Goal: Information Seeking & Learning: Learn about a topic

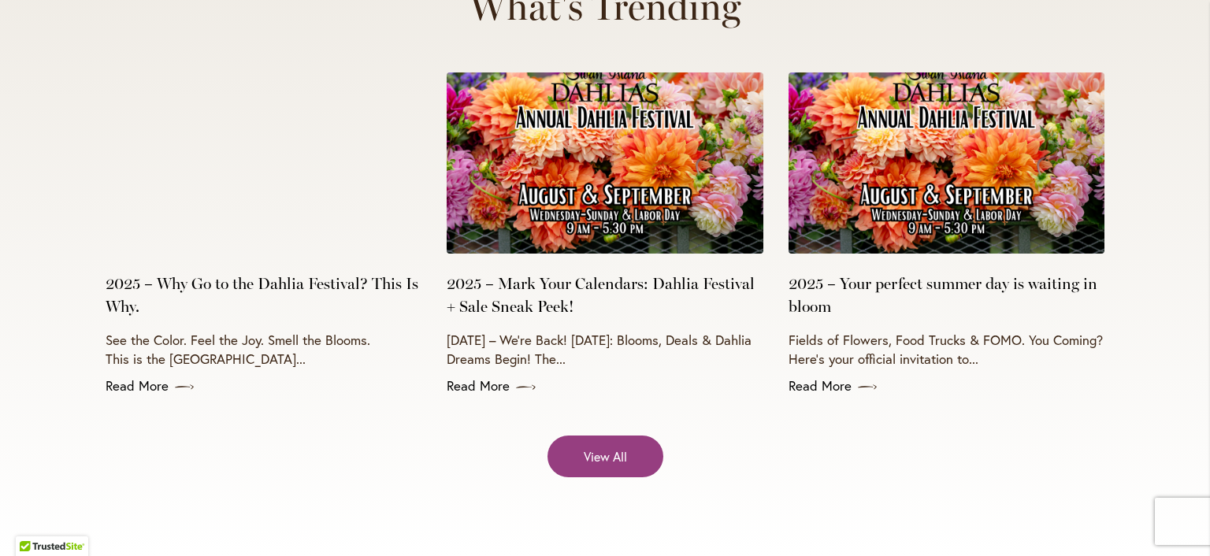
scroll to position [6328, 0]
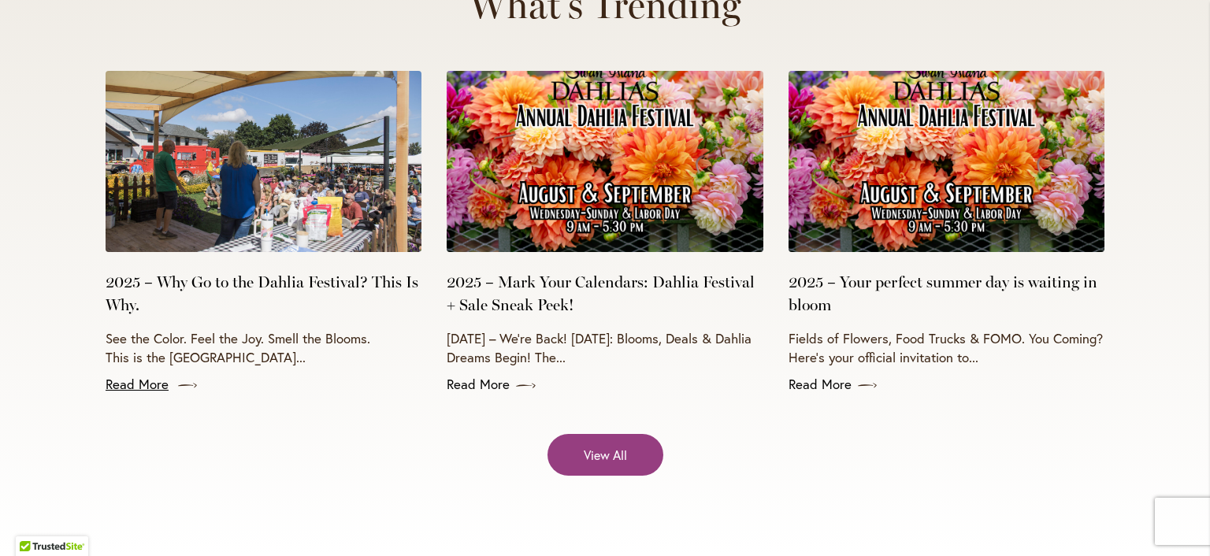
click at [132, 375] on link "Read More" at bounding box center [264, 384] width 316 height 19
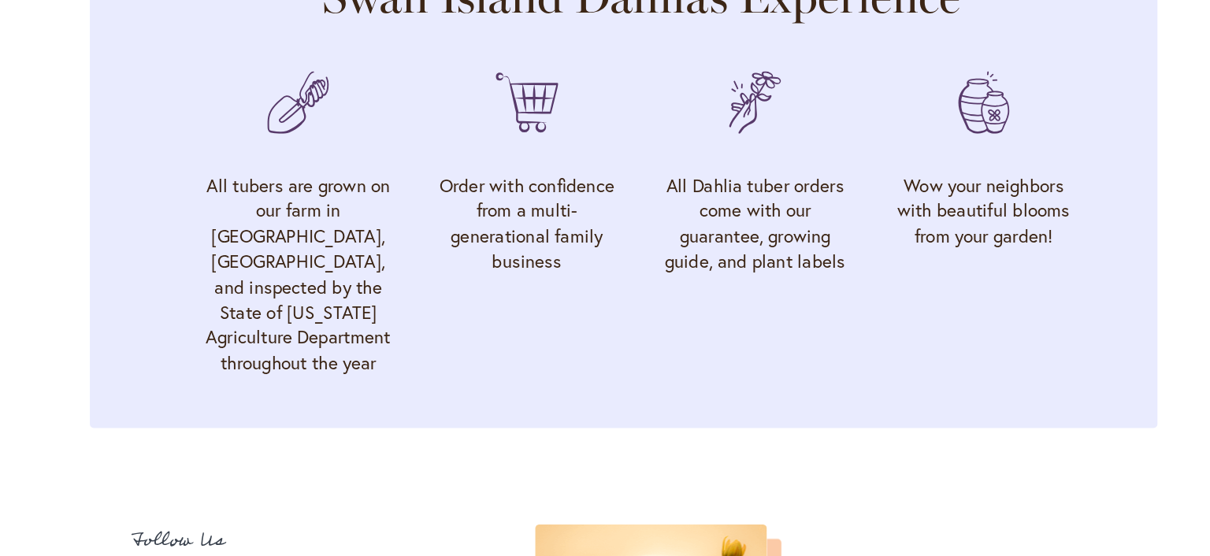
scroll to position [5098, 0]
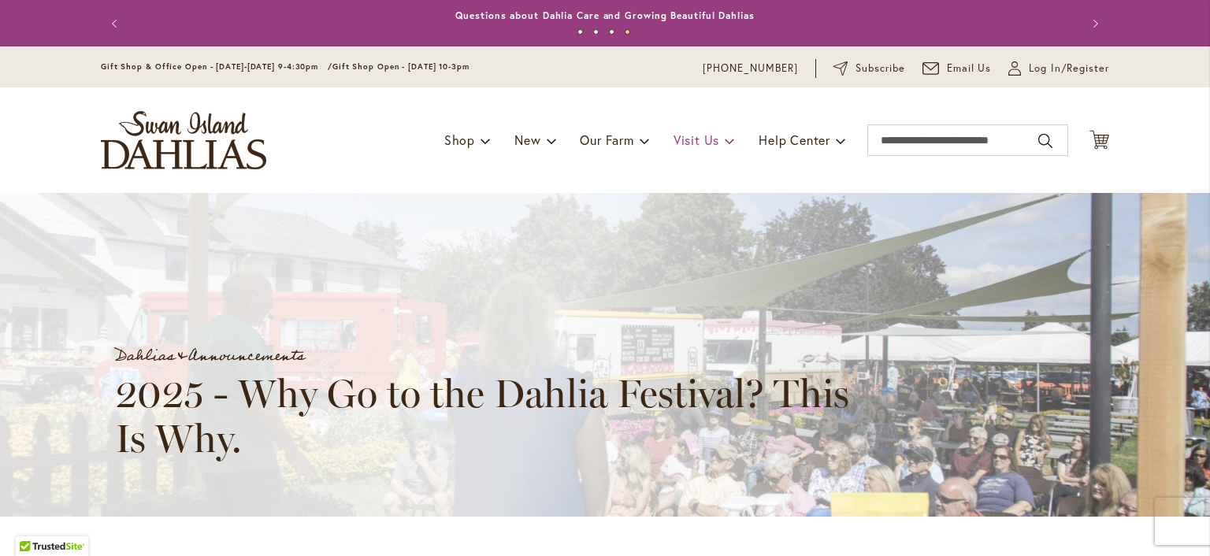
click at [720, 146] on link "Visit Us" at bounding box center [704, 140] width 61 height 30
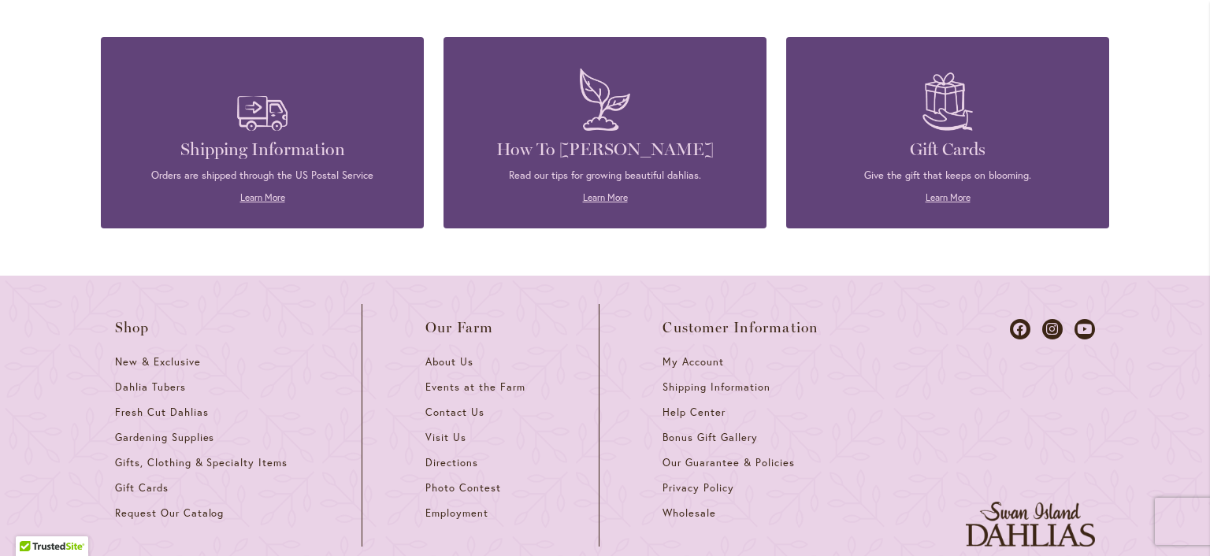
scroll to position [1476, 0]
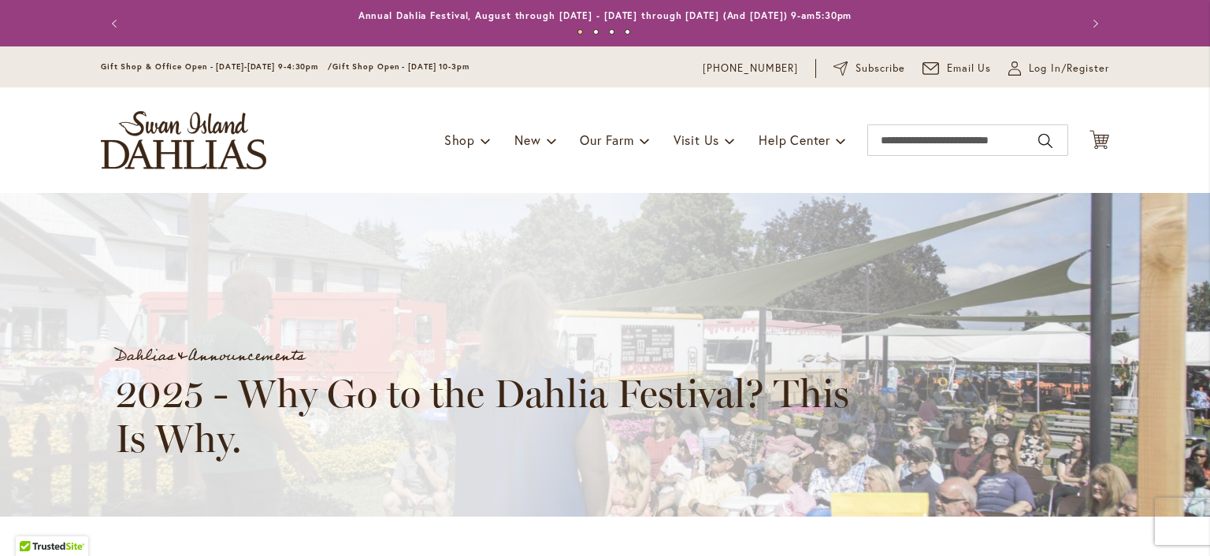
click at [14, 1] on div "Previous Annual Dahlia Festival, August through [DATE] - [DATE] through [DATE] …" at bounding box center [605, 23] width 1210 height 46
